Goal: Task Accomplishment & Management: Use online tool/utility

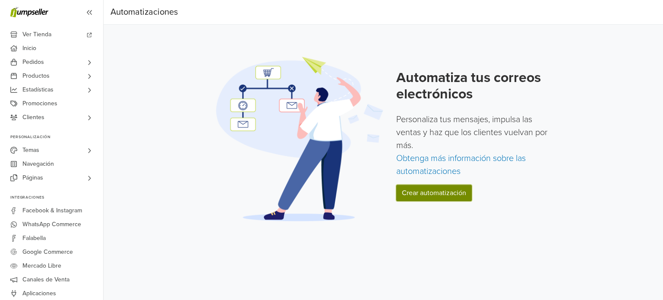
click at [446, 196] on link "Crear automatización" at bounding box center [434, 193] width 76 height 16
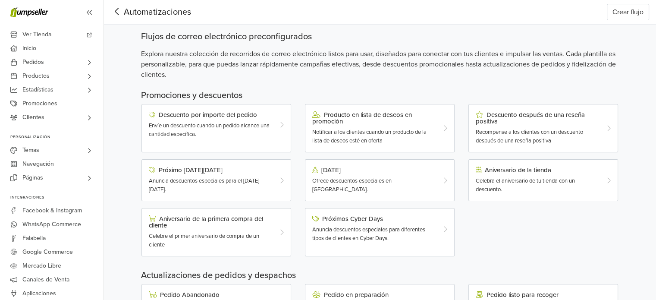
scroll to position [86, 0]
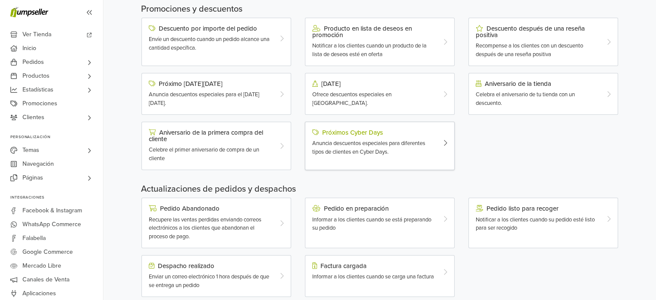
click at [365, 150] on span "Anuncia descuentos especiales para diferentes tipos de clientes en Cyber Days." at bounding box center [368, 148] width 113 height 16
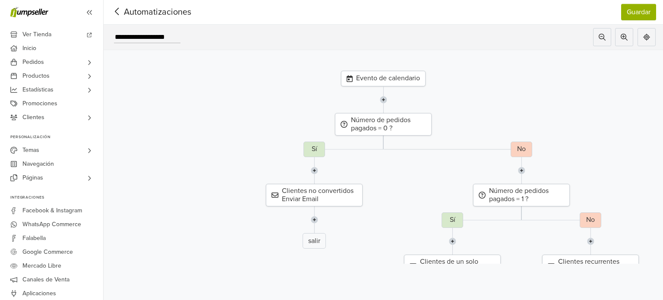
click at [384, 100] on img at bounding box center [383, 99] width 7 height 27
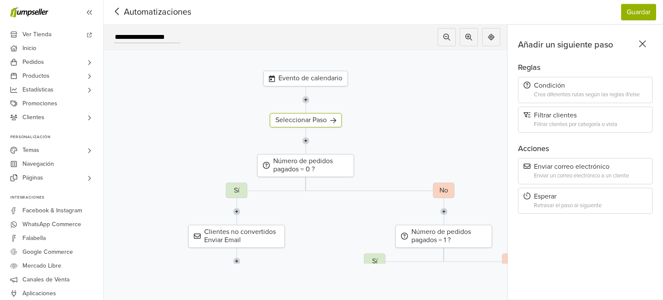
click at [640, 42] on icon at bounding box center [642, 44] width 7 height 7
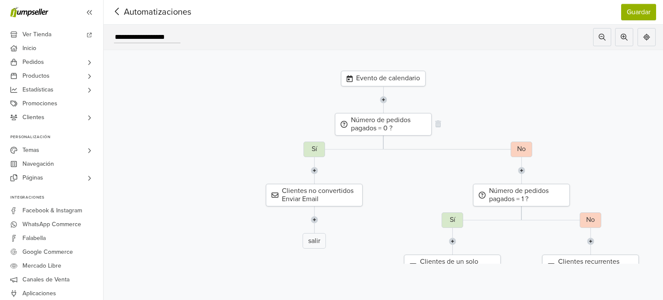
click at [385, 126] on div "Número de pedidos pagados = 0 ?" at bounding box center [383, 124] width 97 height 22
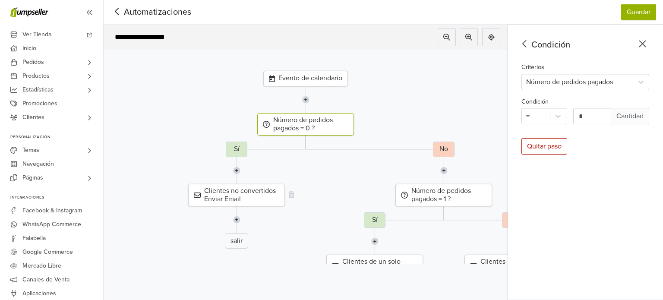
click at [236, 195] on div "Clientes no convertidos Enviar Email" at bounding box center [236, 195] width 97 height 22
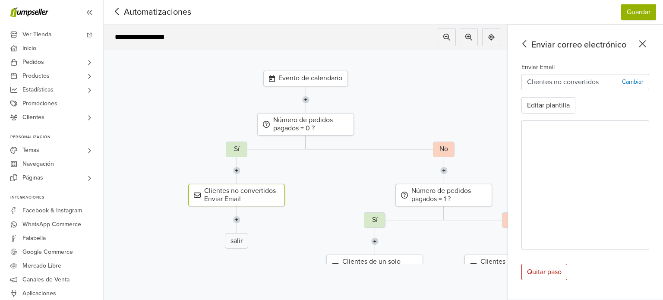
click at [554, 81] on p "Clientes no convertidos" at bounding box center [563, 82] width 72 height 10
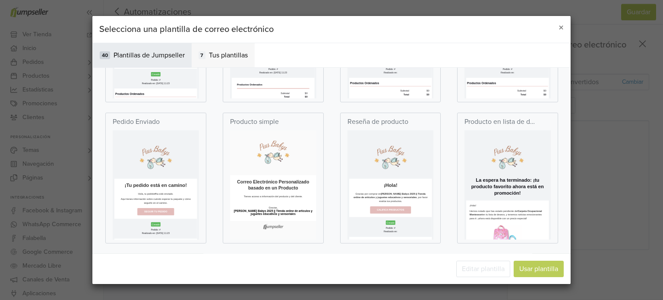
click at [217, 49] on div "7 Tus plantillas" at bounding box center [223, 55] width 63 height 24
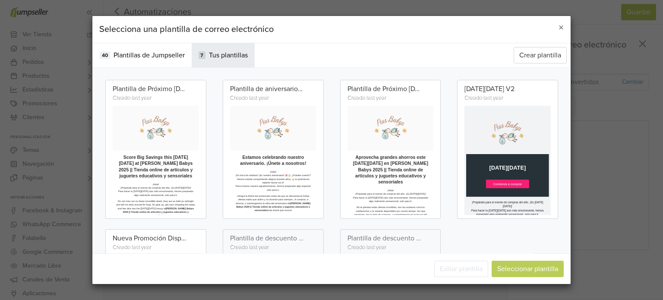
click at [155, 59] on span "Plantillas de Jumpseller" at bounding box center [148, 55] width 71 height 10
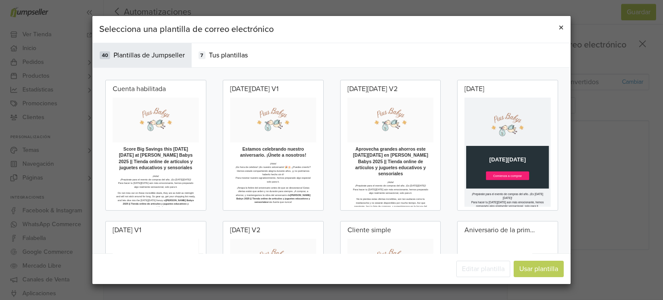
click at [560, 29] on span "×" at bounding box center [560, 28] width 5 height 13
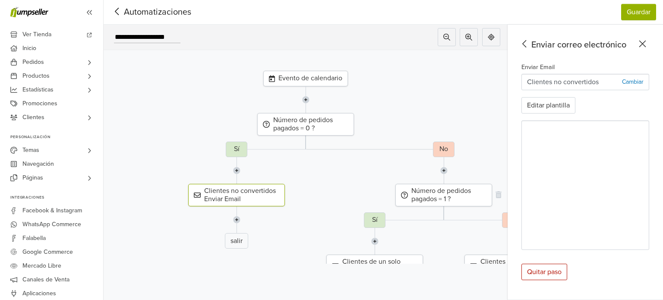
click at [443, 190] on div "Número de pedidos pagados = 1 ?" at bounding box center [443, 195] width 97 height 22
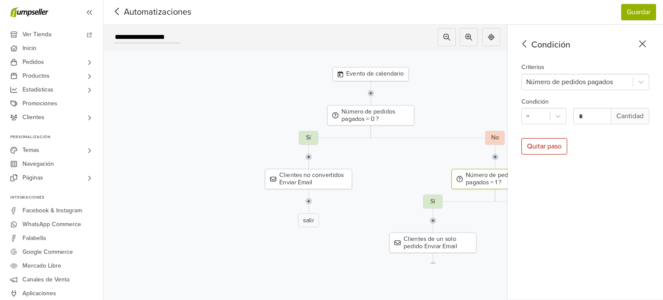
drag, startPoint x: 348, startPoint y: 195, endPoint x: 393, endPoint y: 186, distance: 46.4
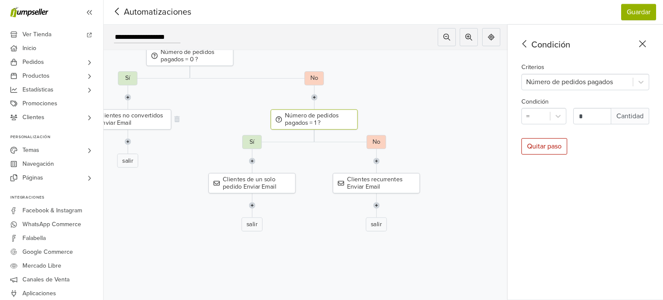
drag, startPoint x: 317, startPoint y: 170, endPoint x: 158, endPoint y: 119, distance: 166.6
click at [378, 174] on div "Clientes recurrentes Enviar Email" at bounding box center [376, 183] width 87 height 20
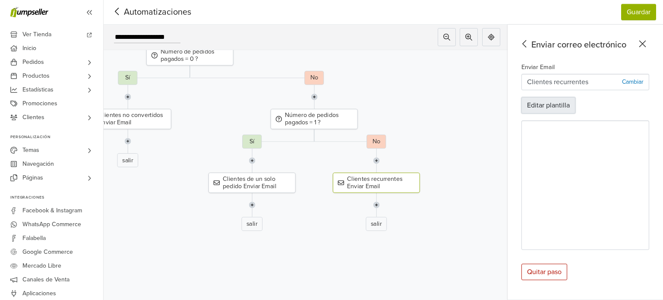
click at [560, 107] on button "Editar plantilla" at bounding box center [548, 105] width 54 height 16
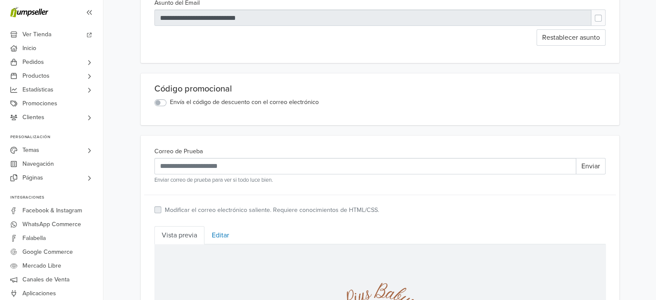
scroll to position [173, 0]
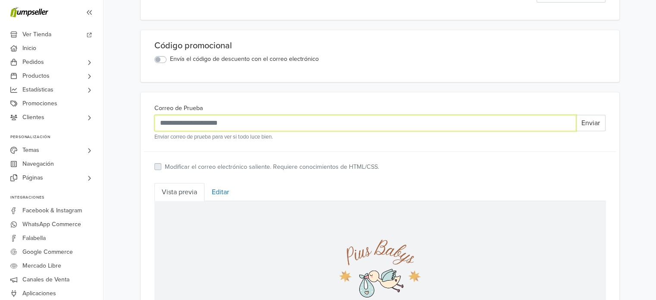
click at [252, 121] on input "Correo de Prueba" at bounding box center [365, 123] width 422 height 16
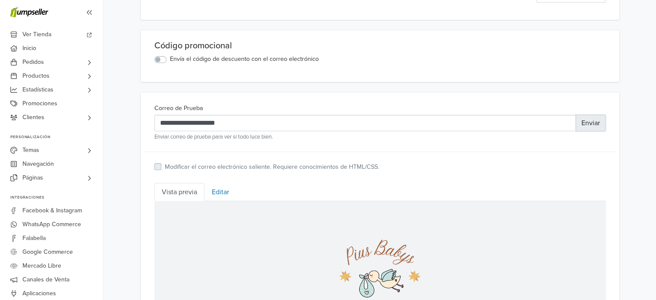
click at [594, 120] on button "Enviar" at bounding box center [591, 123] width 30 height 16
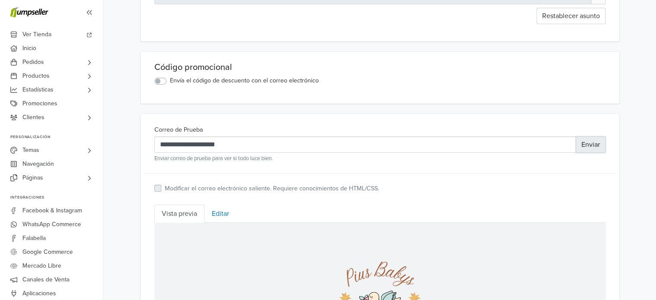
click at [592, 142] on button "Enviar" at bounding box center [591, 144] width 30 height 16
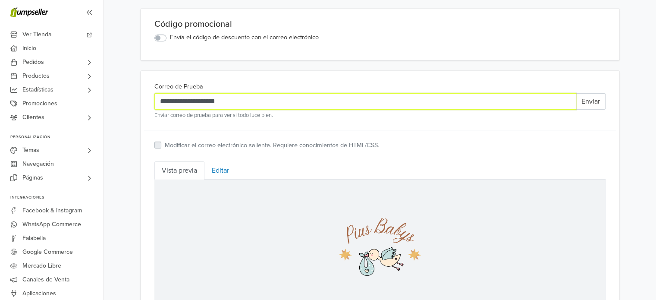
click at [233, 100] on input "**********" at bounding box center [365, 101] width 422 height 16
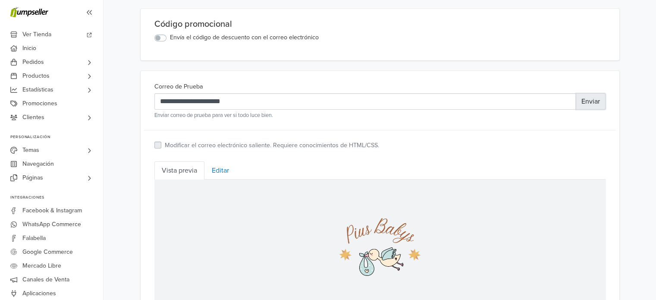
click at [590, 100] on button "Enviar" at bounding box center [591, 101] width 30 height 16
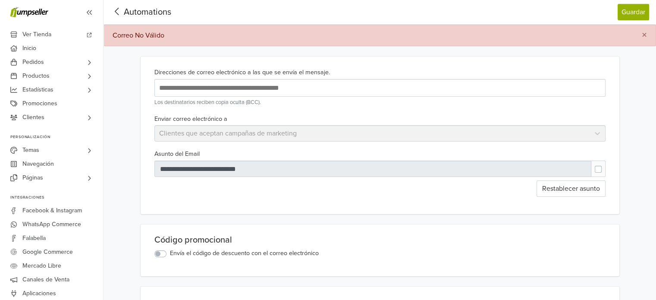
scroll to position [129, 0]
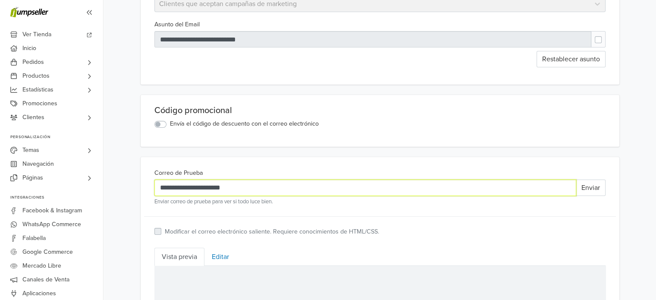
click at [251, 186] on input "**********" at bounding box center [365, 187] width 422 height 16
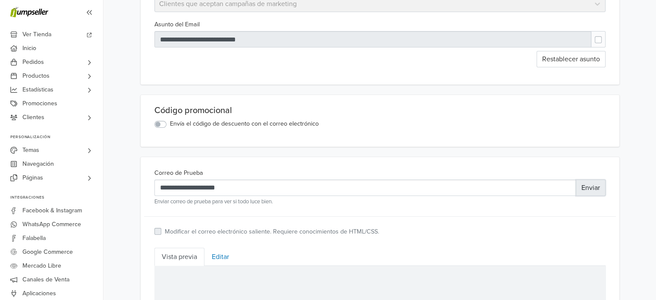
click at [592, 193] on button "Enviar" at bounding box center [591, 187] width 30 height 16
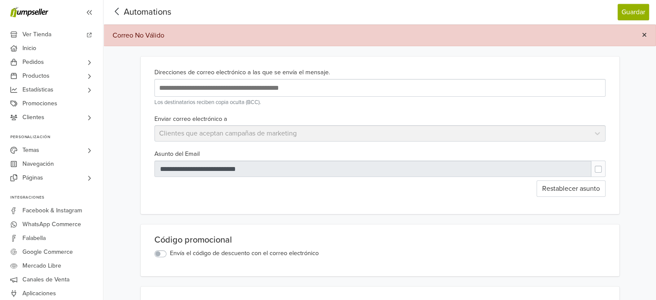
click at [645, 33] on span "×" at bounding box center [644, 35] width 5 height 13
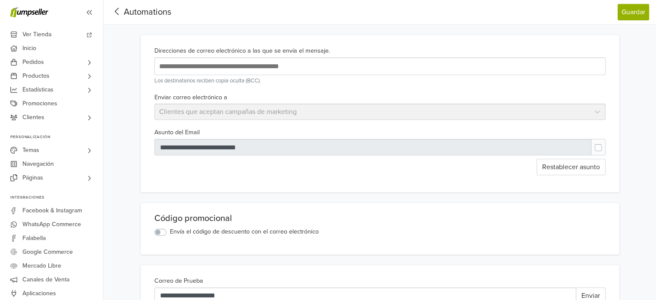
scroll to position [86, 0]
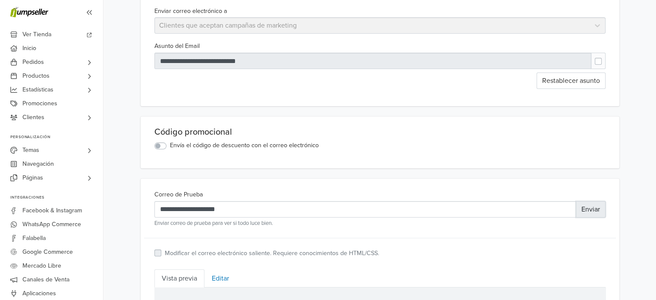
click at [592, 212] on button "Enviar" at bounding box center [591, 209] width 30 height 16
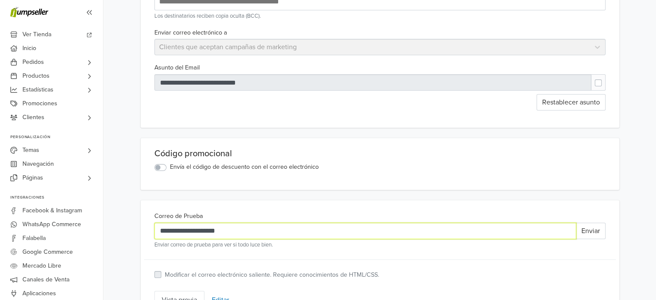
click at [249, 232] on input "**********" at bounding box center [365, 231] width 422 height 16
click at [255, 231] on input "**********" at bounding box center [365, 231] width 422 height 16
click at [171, 232] on input "**********" at bounding box center [365, 231] width 422 height 16
drag, startPoint x: 160, startPoint y: 232, endPoint x: 111, endPoint y: 236, distance: 48.5
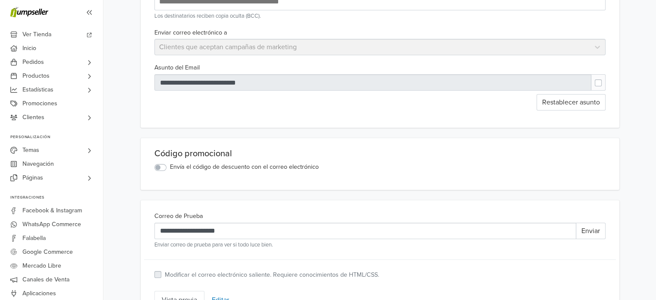
click at [192, 216] on label "Correo de Prueba" at bounding box center [178, 215] width 49 height 9
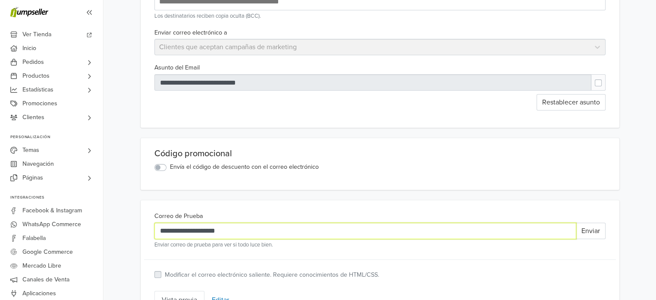
click at [192, 223] on input "**********" at bounding box center [365, 231] width 422 height 16
click at [239, 231] on input "**********" at bounding box center [365, 231] width 422 height 16
type input "**********"
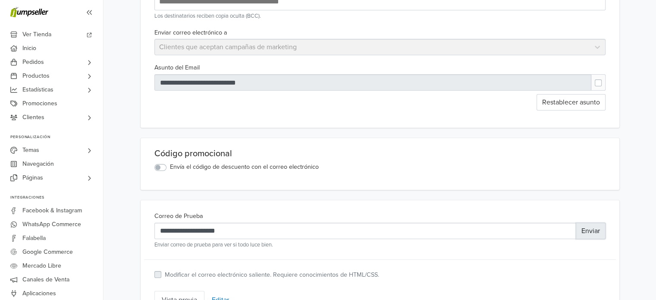
click at [600, 235] on button "Enviar" at bounding box center [591, 231] width 30 height 16
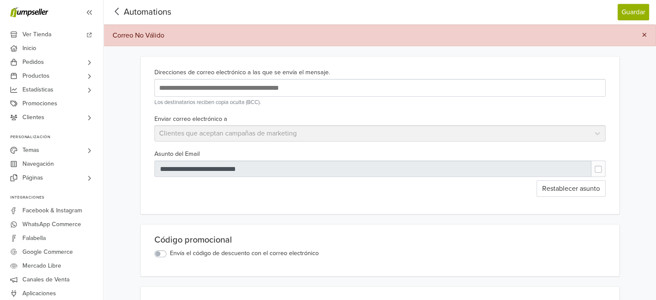
click at [642, 32] on span "×" at bounding box center [644, 35] width 5 height 13
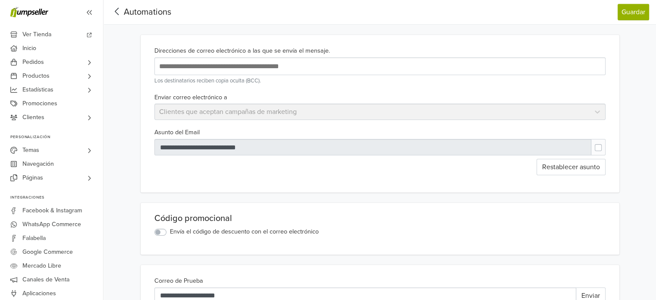
scroll to position [129, 0]
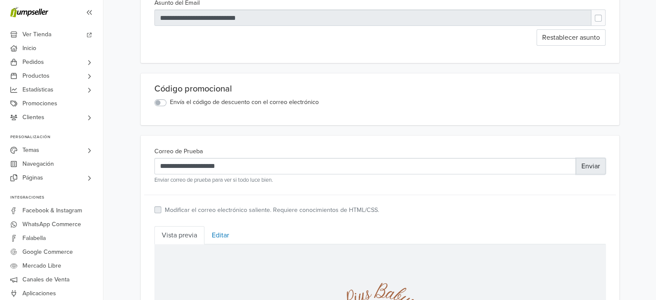
click at [592, 165] on button "Enviar" at bounding box center [591, 166] width 30 height 16
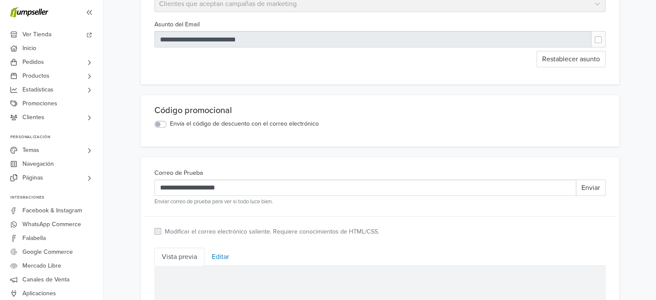
scroll to position [0, 0]
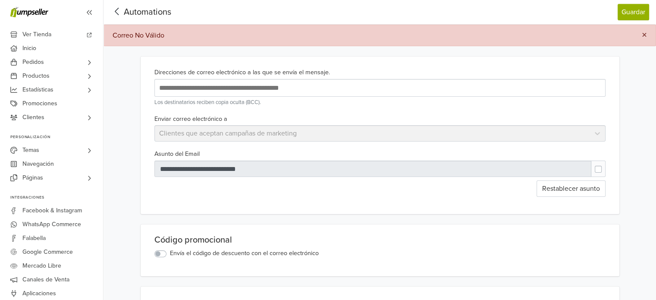
click at [647, 27] on button "×" at bounding box center [644, 35] width 22 height 21
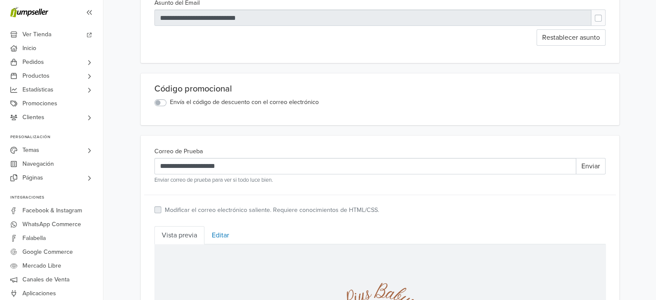
scroll to position [173, 0]
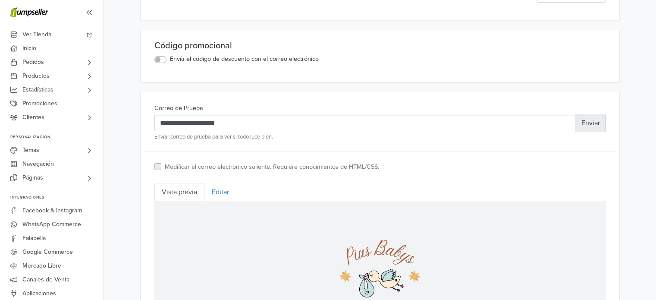
click at [600, 123] on button "Enviar" at bounding box center [591, 123] width 30 height 16
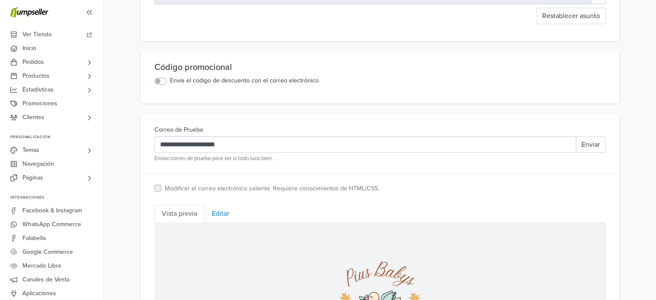
scroll to position [0, 0]
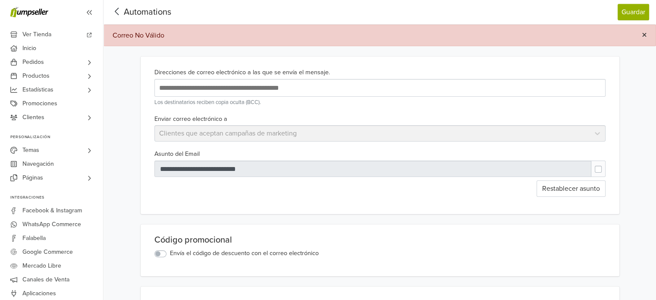
click at [644, 36] on span "×" at bounding box center [644, 35] width 5 height 13
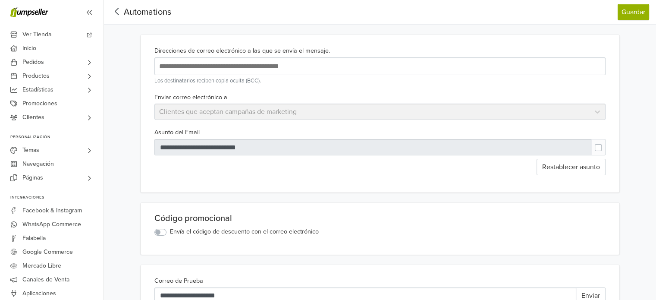
scroll to position [86, 0]
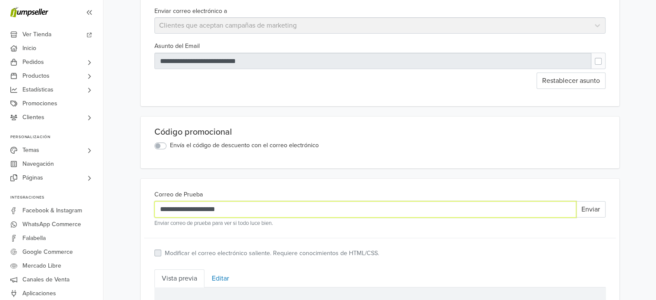
click at [207, 205] on input "**********" at bounding box center [365, 209] width 422 height 16
drag, startPoint x: 258, startPoint y: 207, endPoint x: 0, endPoint y: 199, distance: 258.1
click at [186, 207] on input "Correo de Prueba" at bounding box center [365, 209] width 422 height 16
type input "**********"
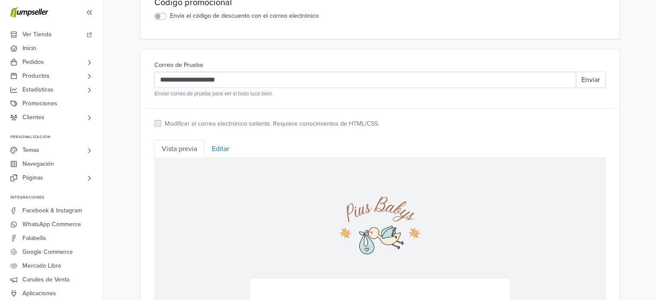
scroll to position [129, 0]
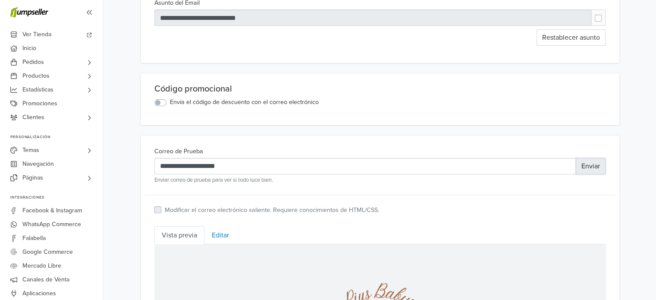
click at [592, 174] on button "Enviar" at bounding box center [591, 166] width 30 height 16
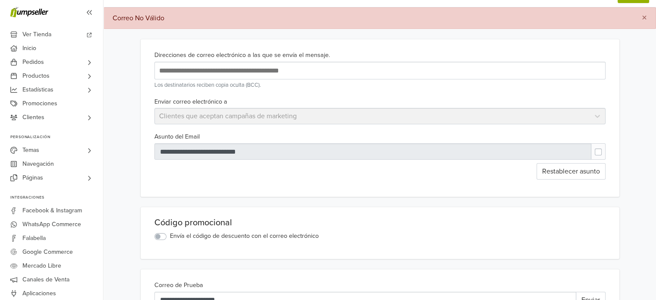
scroll to position [0, 0]
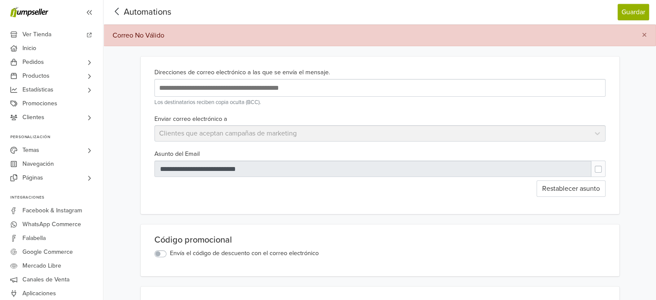
click at [219, 100] on small "Los destinatarios reciben copia oculta (BCC)." at bounding box center [379, 102] width 451 height 8
click at [213, 85] on input "text" at bounding box center [297, 88] width 280 height 12
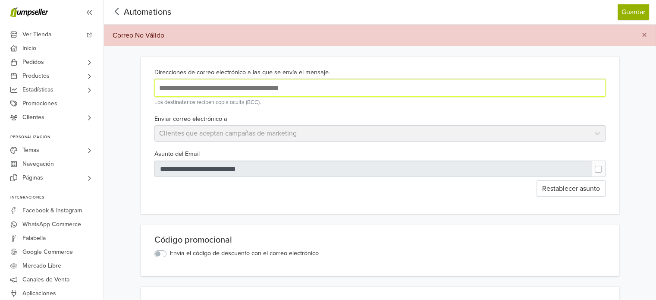
type input "**********"
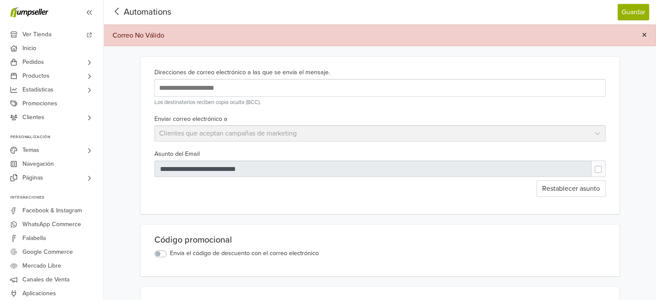
click at [642, 37] on span "×" at bounding box center [644, 35] width 5 height 13
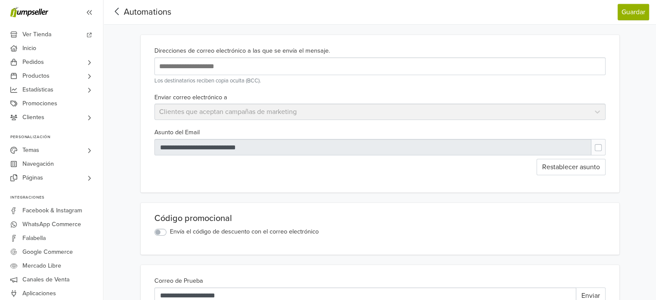
scroll to position [173, 0]
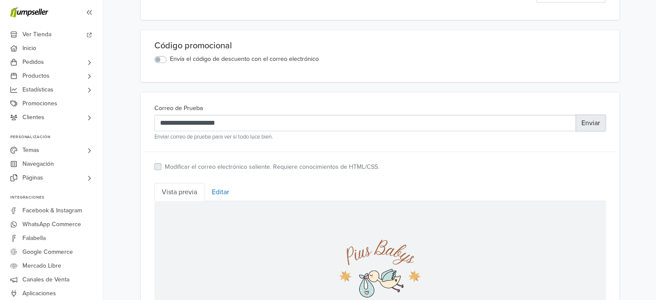
click at [594, 127] on button "Enviar" at bounding box center [591, 123] width 30 height 16
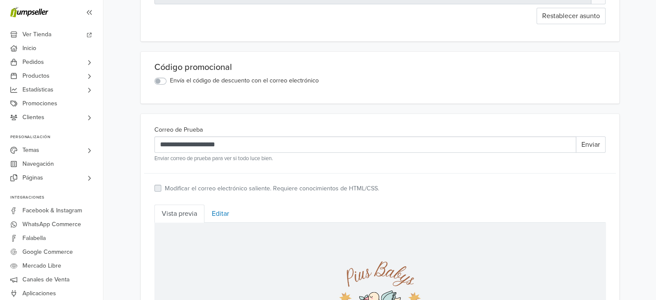
scroll to position [0, 0]
